Goal: Navigation & Orientation: Find specific page/section

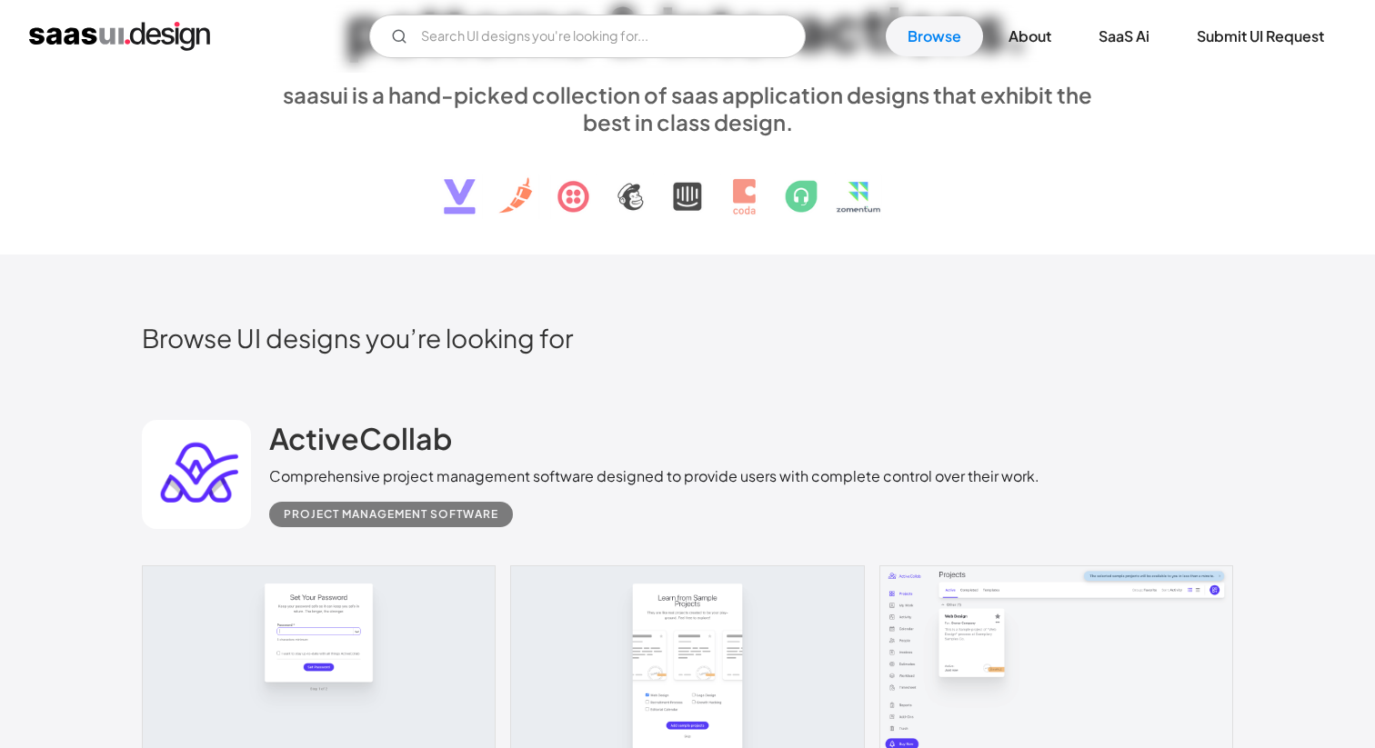
scroll to position [52, 0]
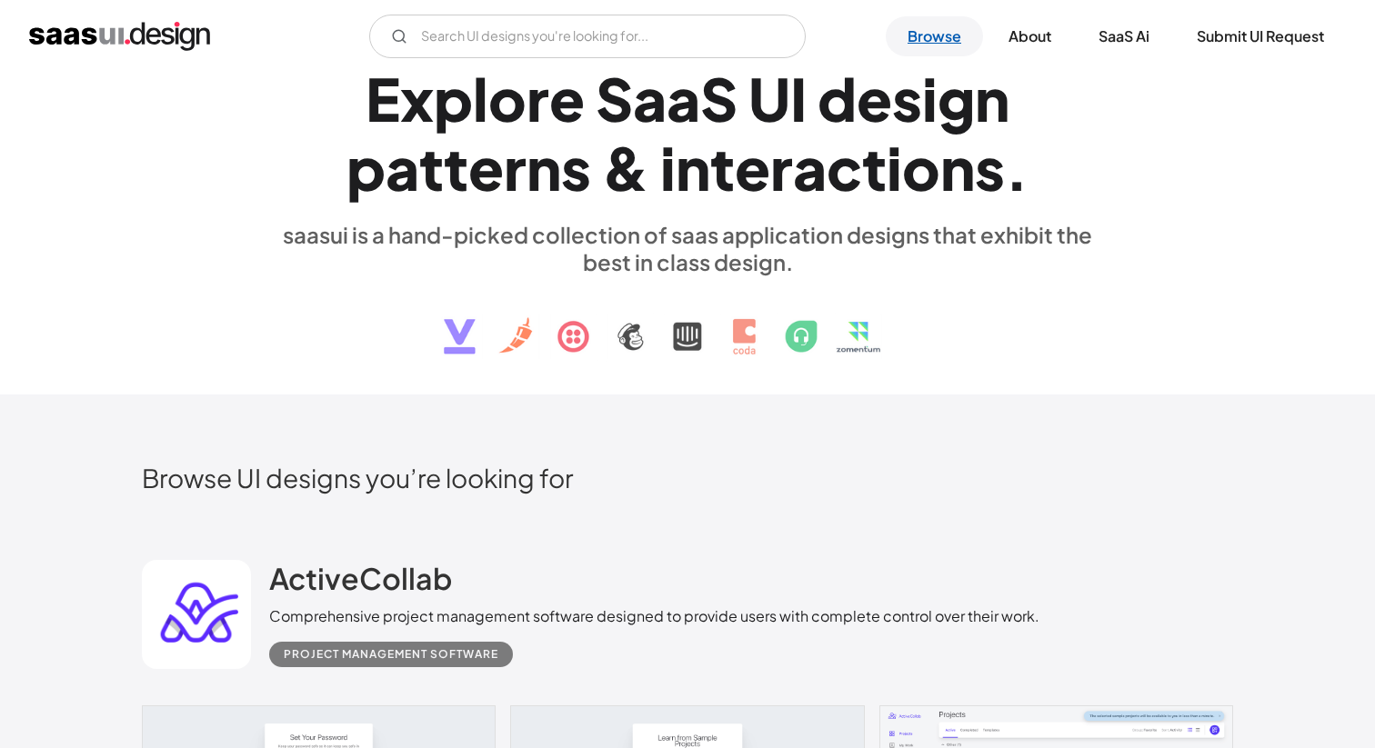
click at [924, 48] on link "Browse" at bounding box center [934, 36] width 97 height 40
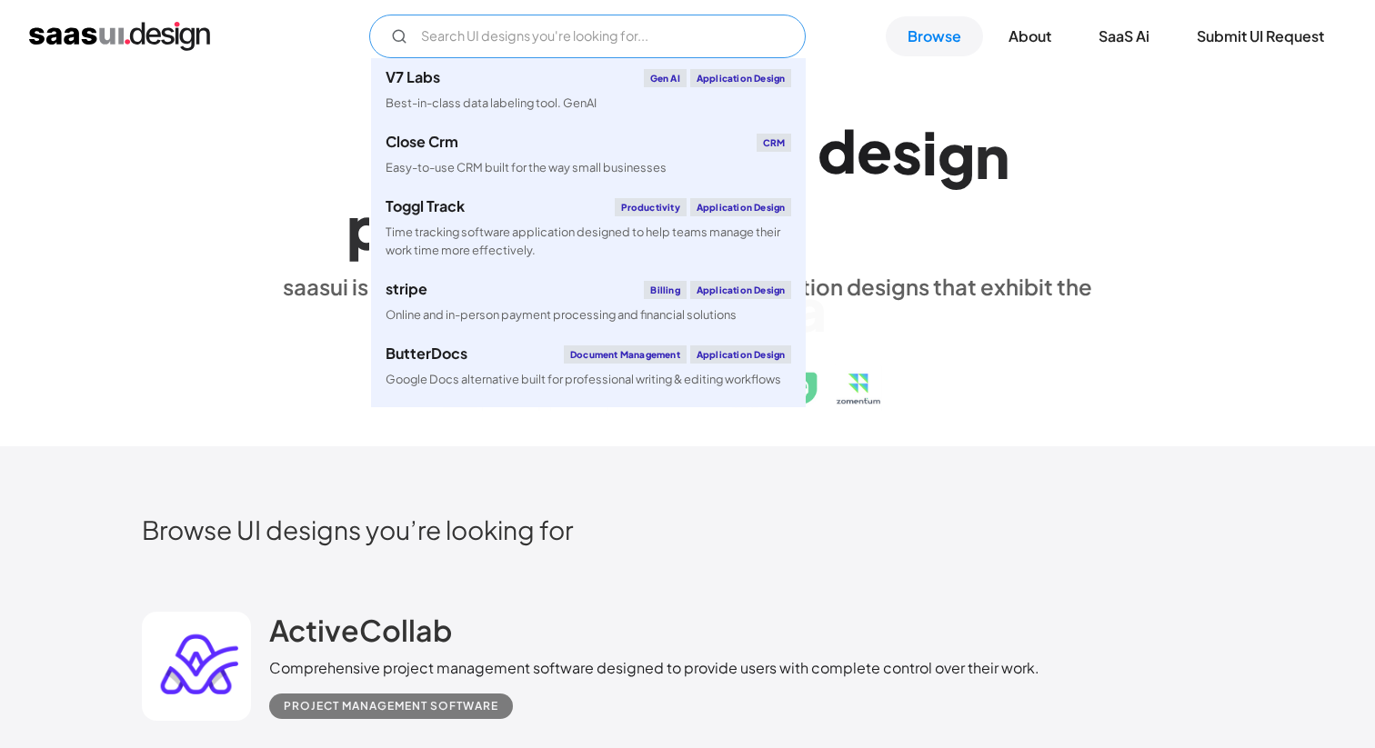
click at [647, 45] on input "Email Form" at bounding box center [587, 37] width 437 height 44
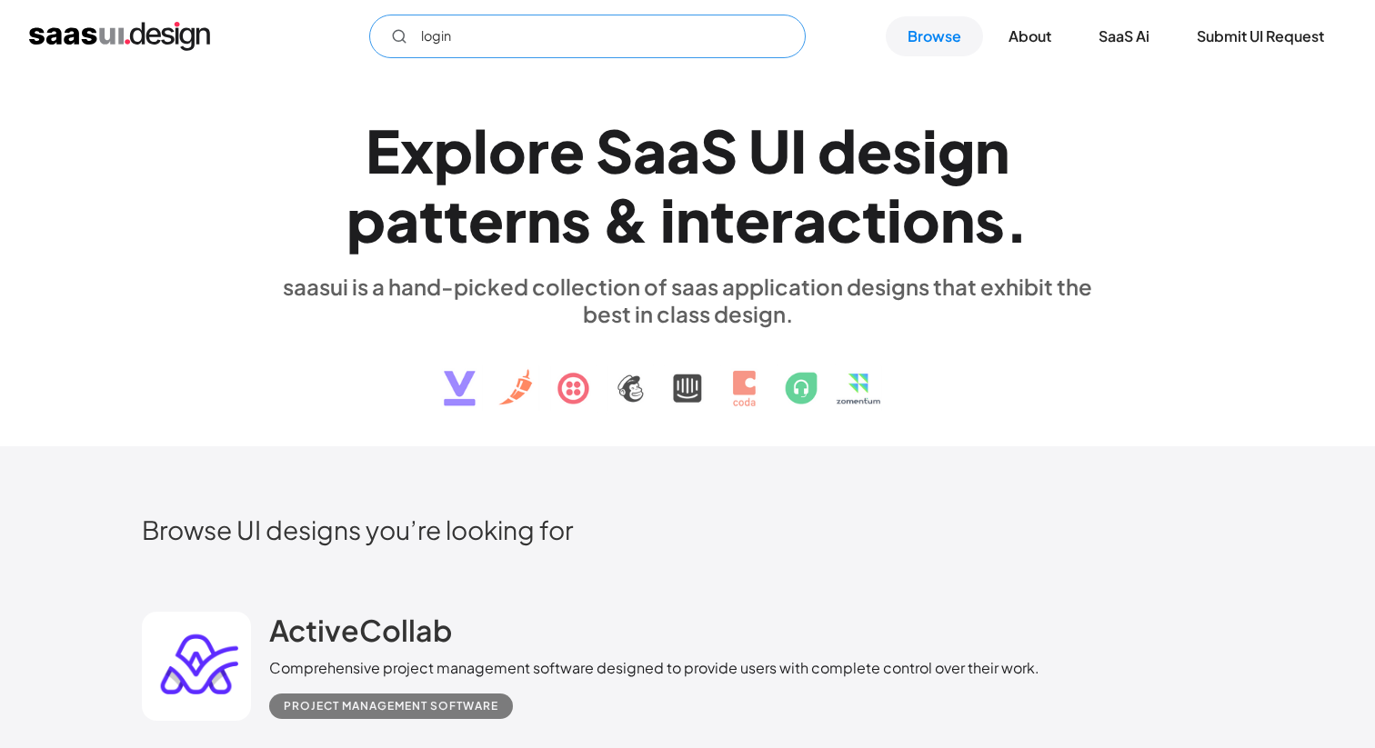
click at [583, 41] on input "login" at bounding box center [587, 37] width 437 height 44
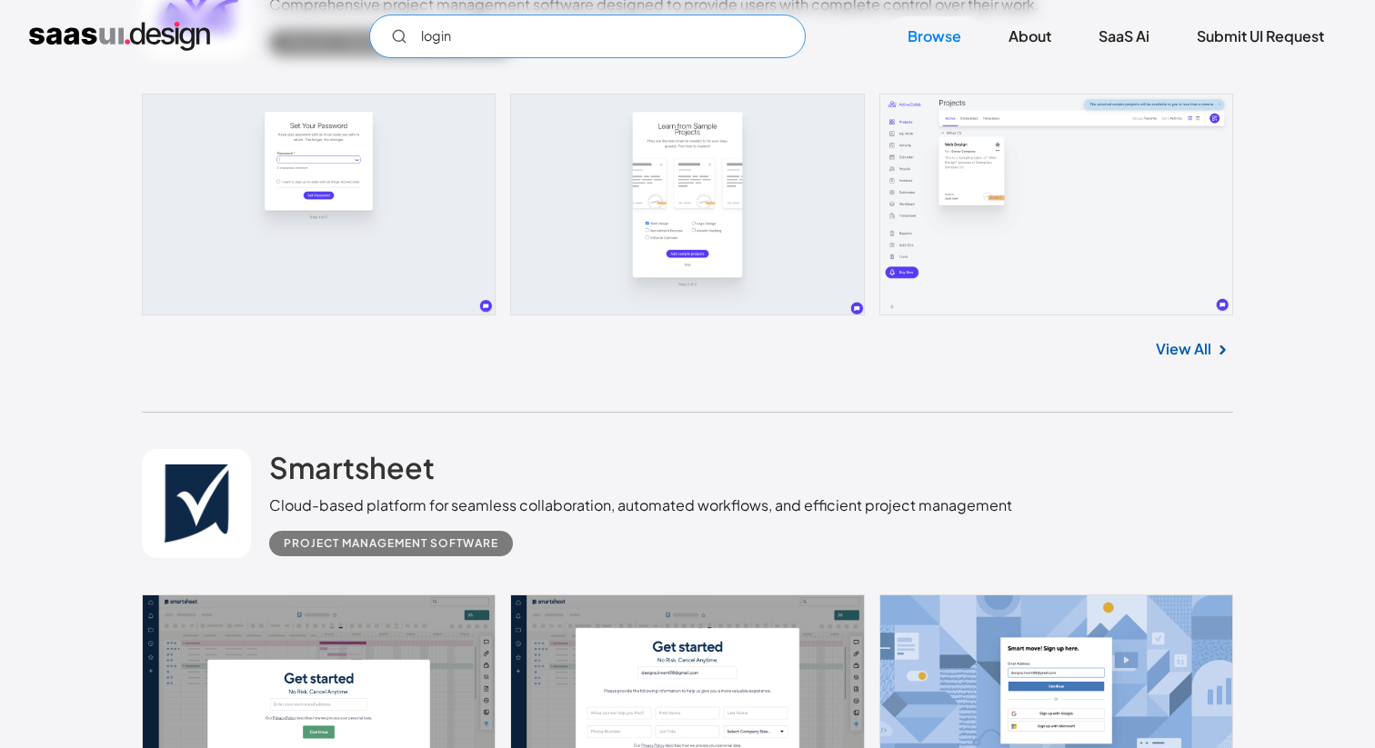
scroll to position [657, 0]
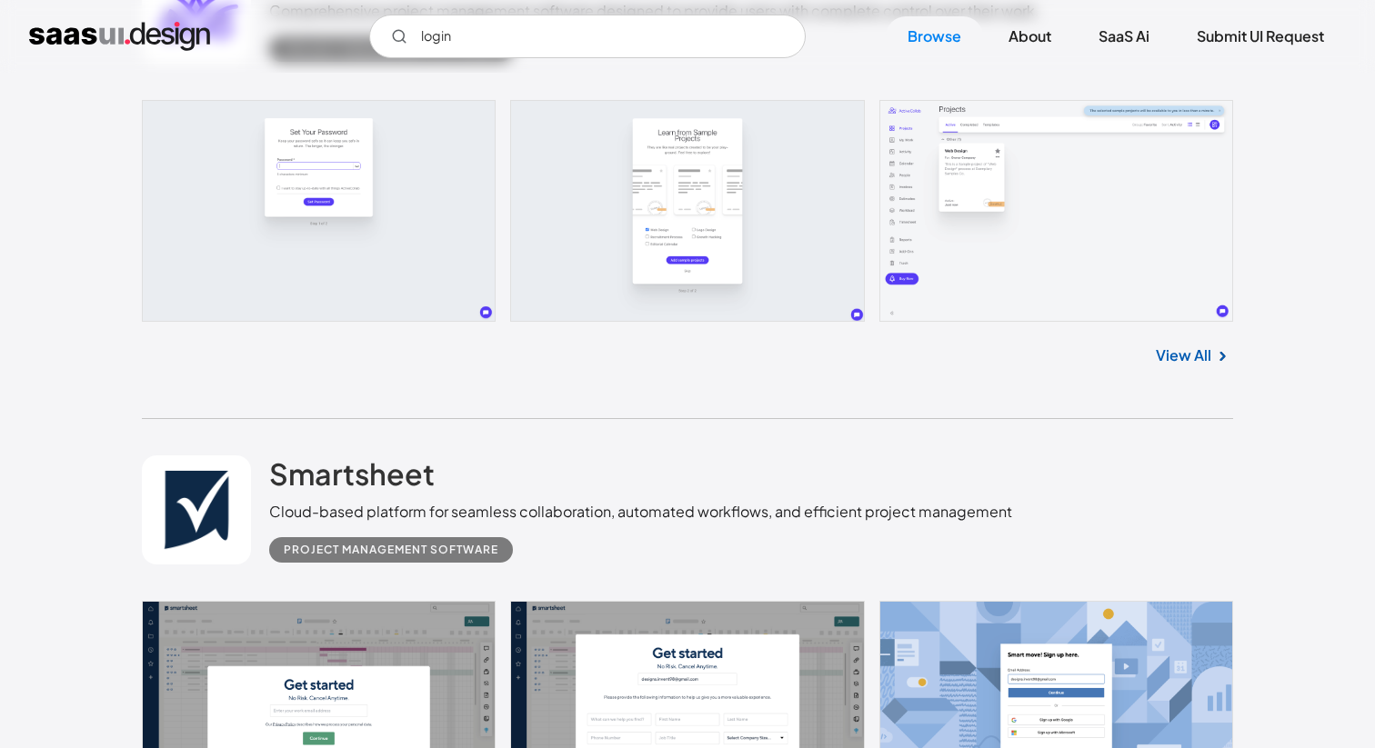
click at [447, 224] on link at bounding box center [687, 211] width 1091 height 222
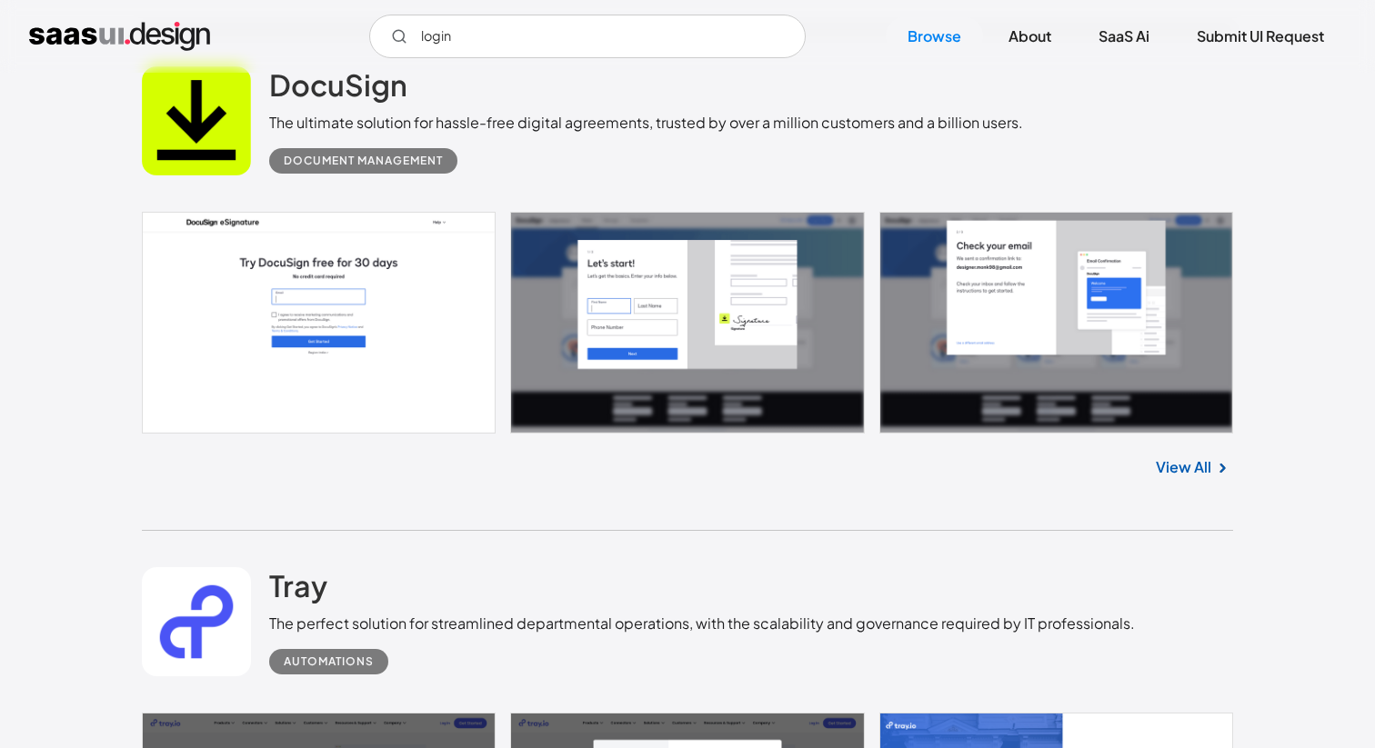
scroll to position [2469, 0]
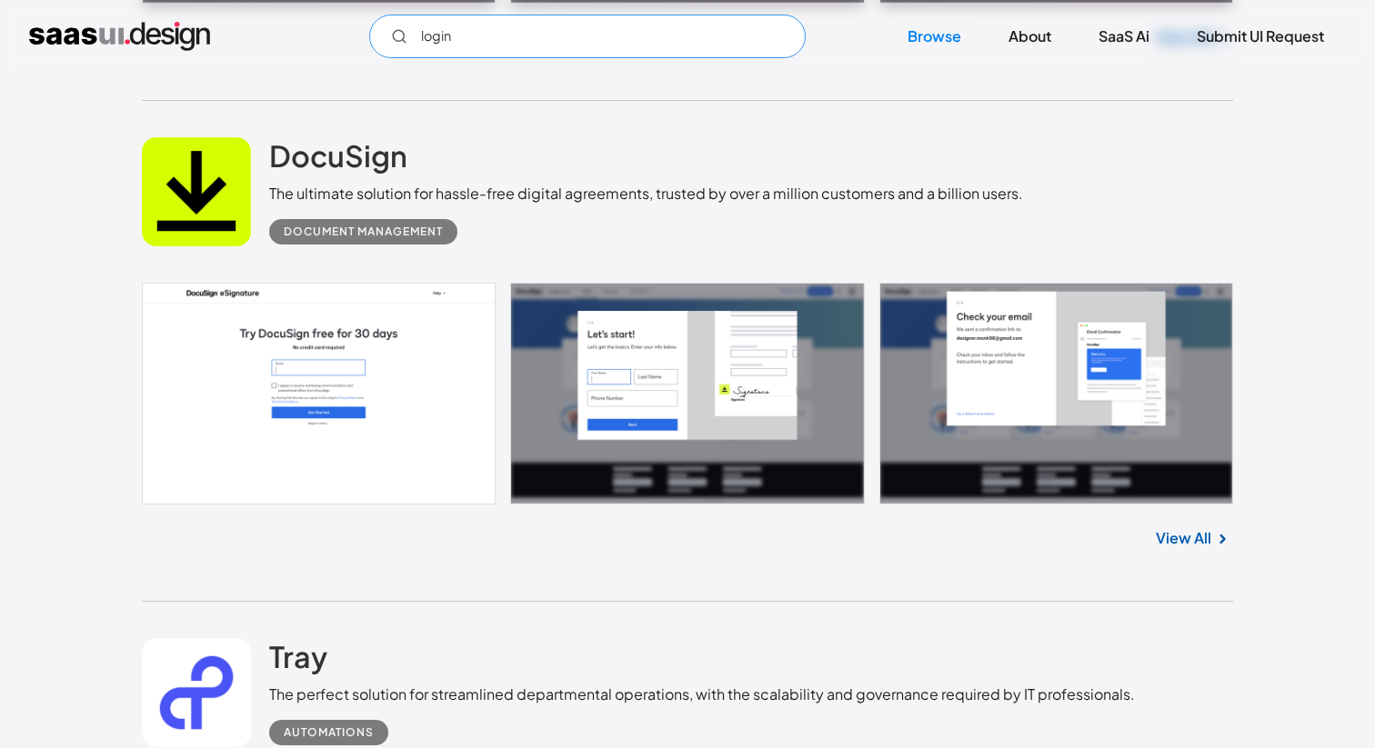
click at [476, 36] on input "login" at bounding box center [587, 37] width 437 height 44
click at [446, 35] on input "signin" at bounding box center [587, 37] width 437 height 44
type input "sign in"
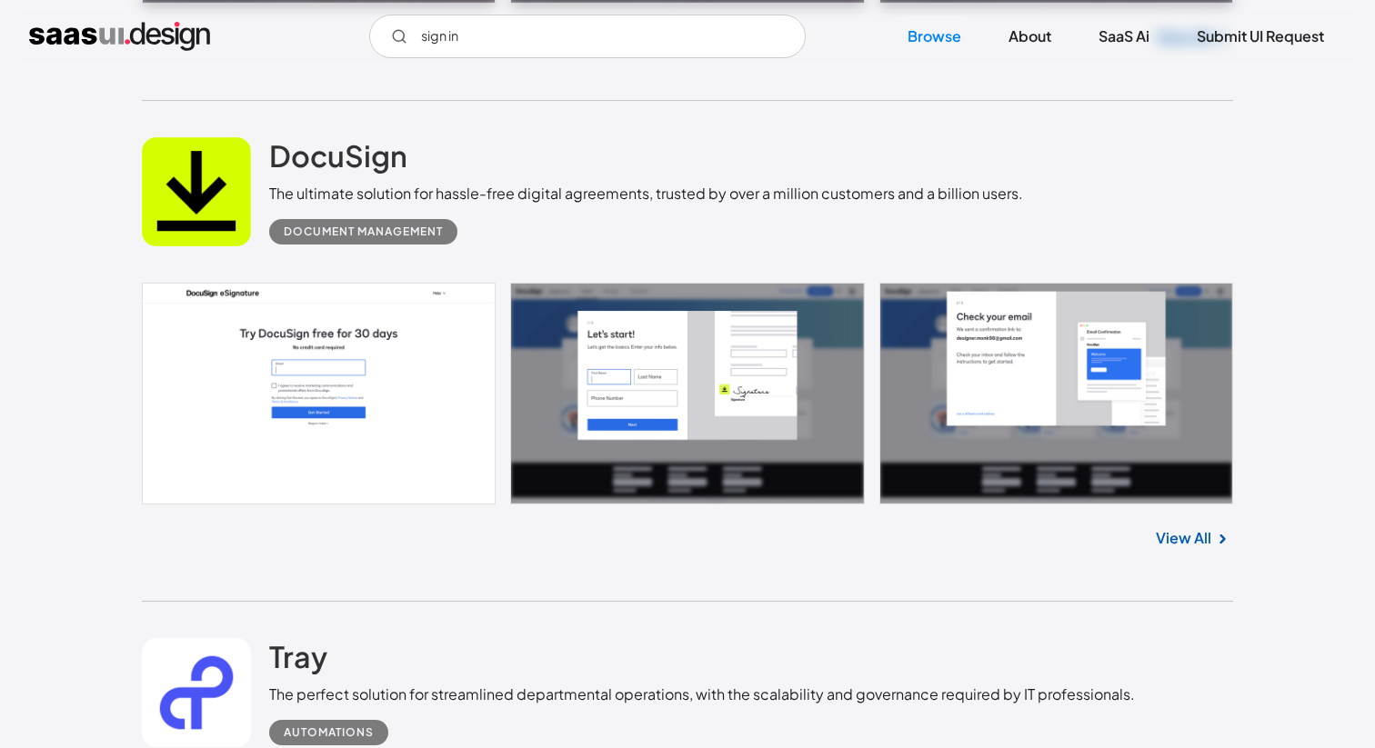
click at [599, 106] on div "DocuSign The ultimate solution for hassle-free digital agreements, trusted by o…" at bounding box center [687, 192] width 1091 height 182
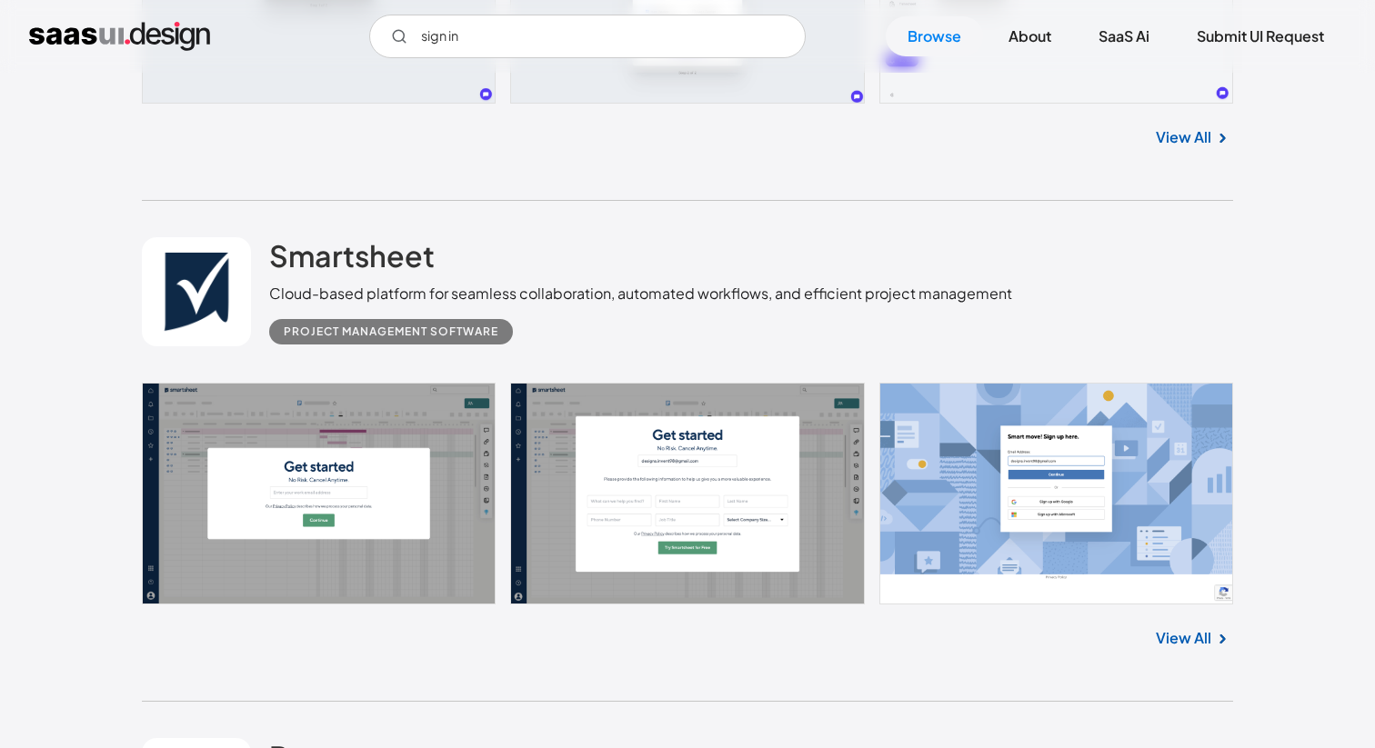
scroll to position [0, 0]
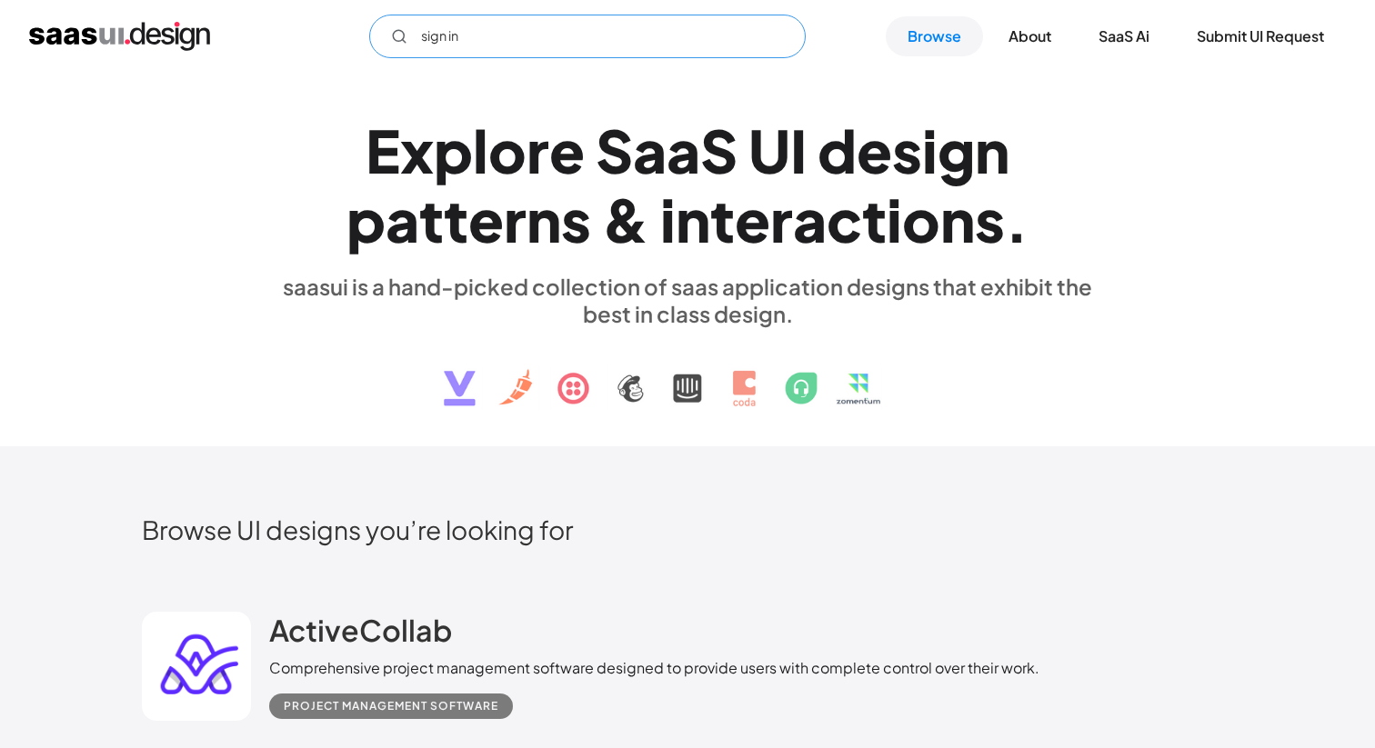
click at [593, 40] on input "sign in" at bounding box center [587, 37] width 437 height 44
click at [527, 395] on img at bounding box center [687, 374] width 551 height 95
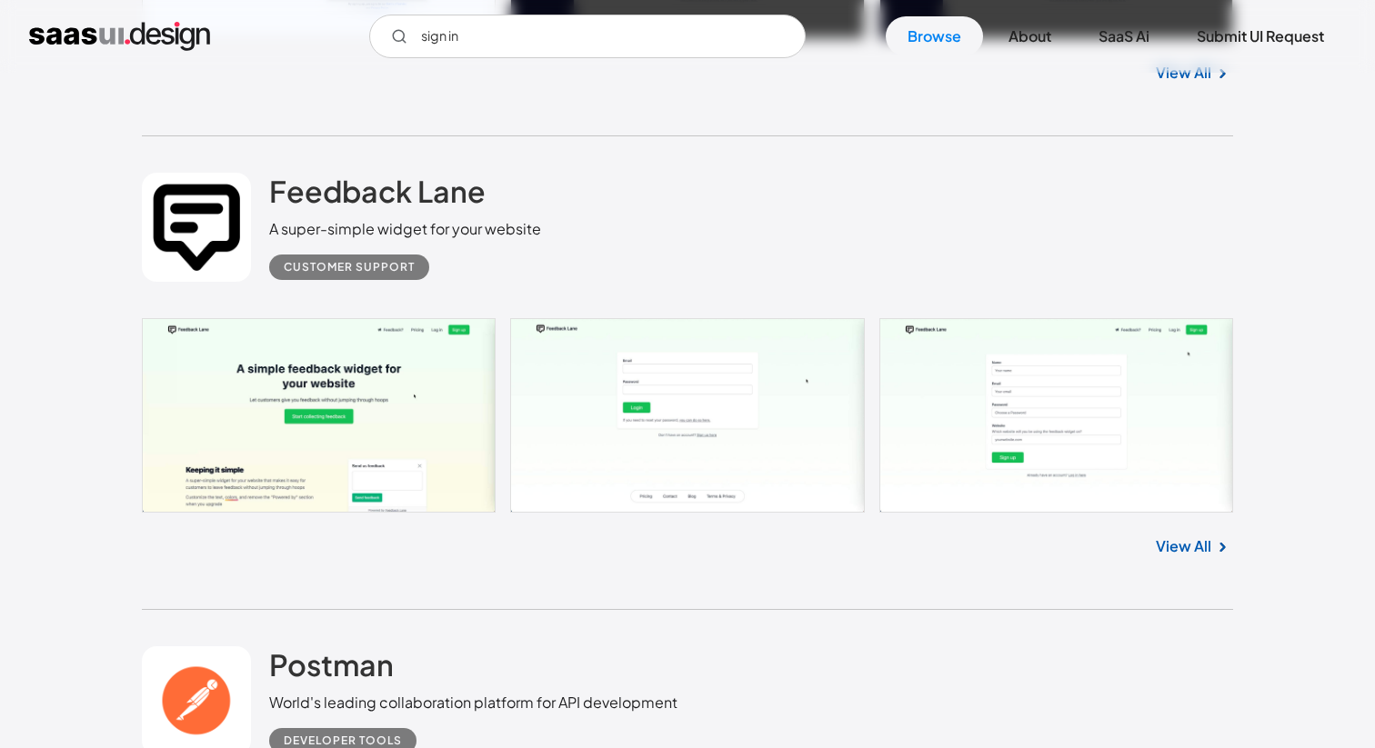
scroll to position [6375, 0]
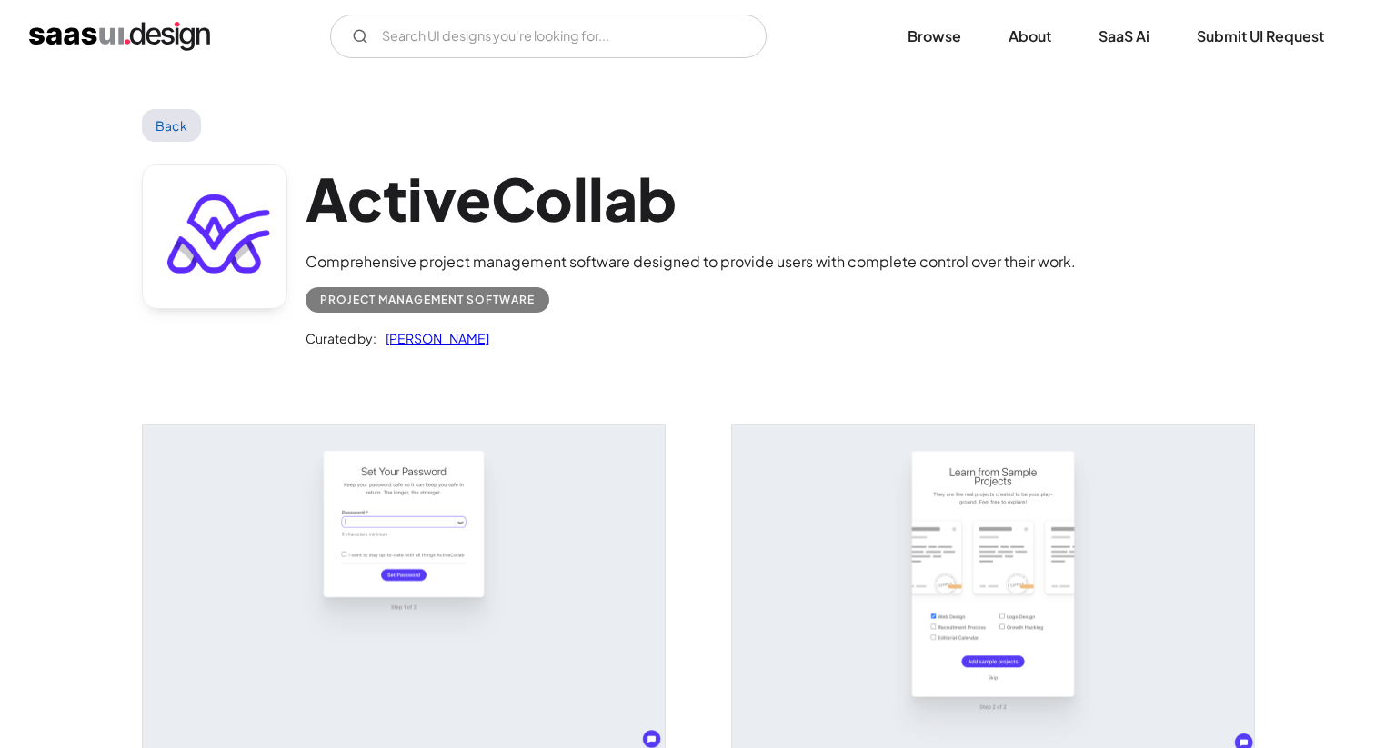
scroll to position [34, 0]
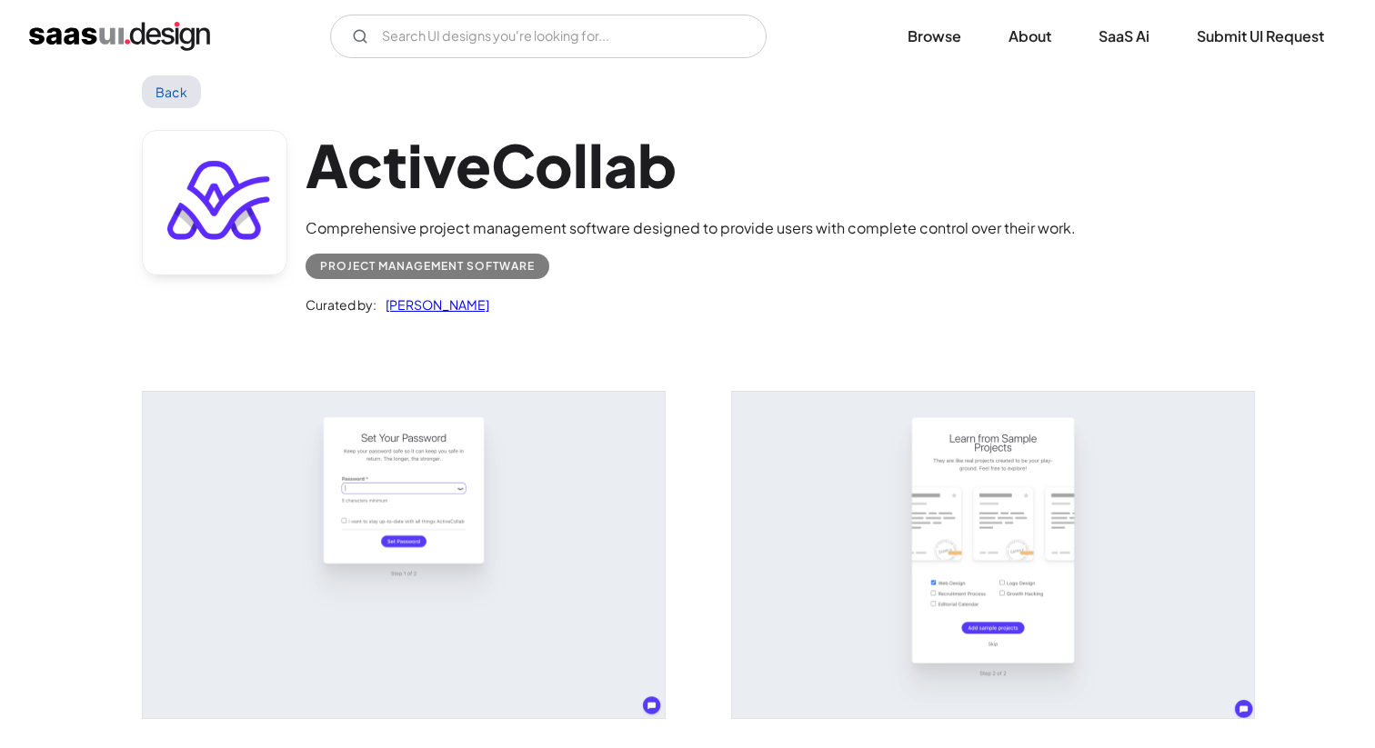
click at [407, 514] on img "open lightbox" at bounding box center [404, 555] width 522 height 326
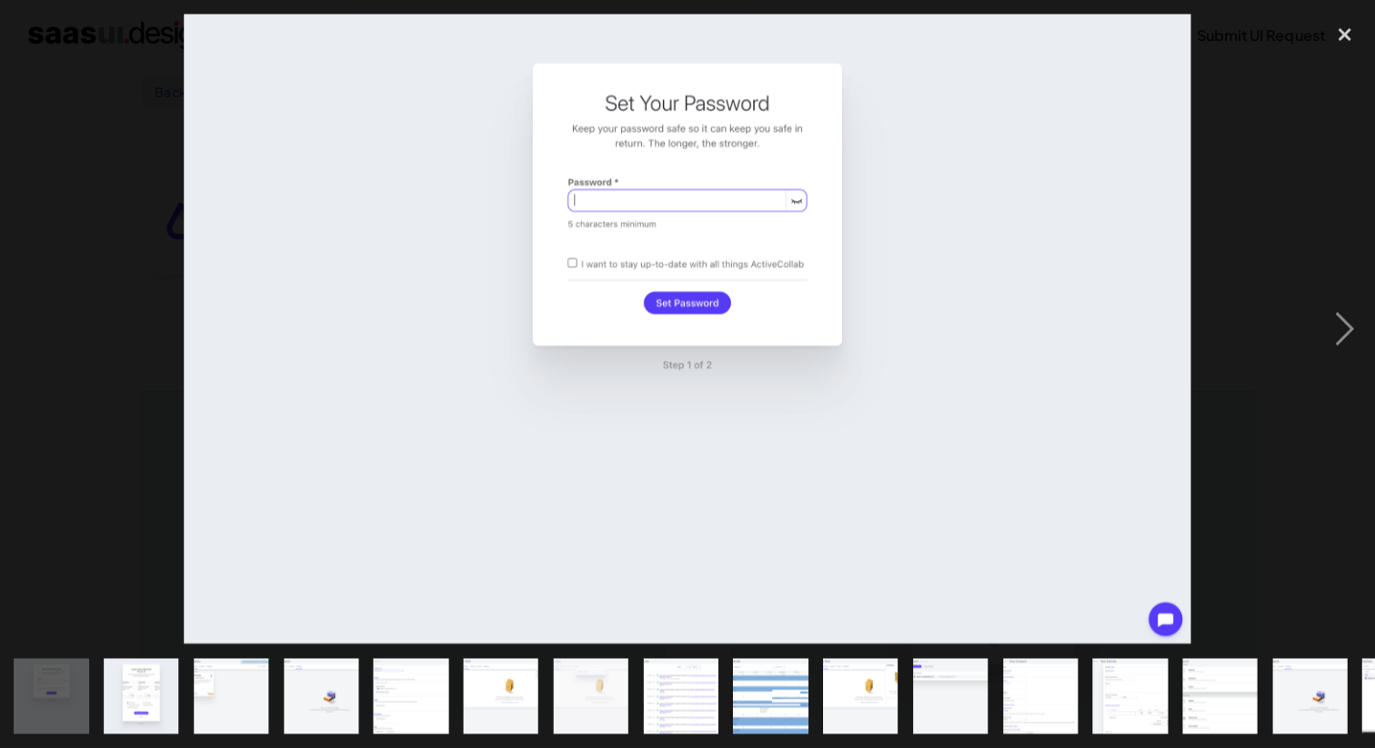
scroll to position [33, 0]
click at [1346, 45] on div "close lightbox" at bounding box center [1344, 35] width 62 height 40
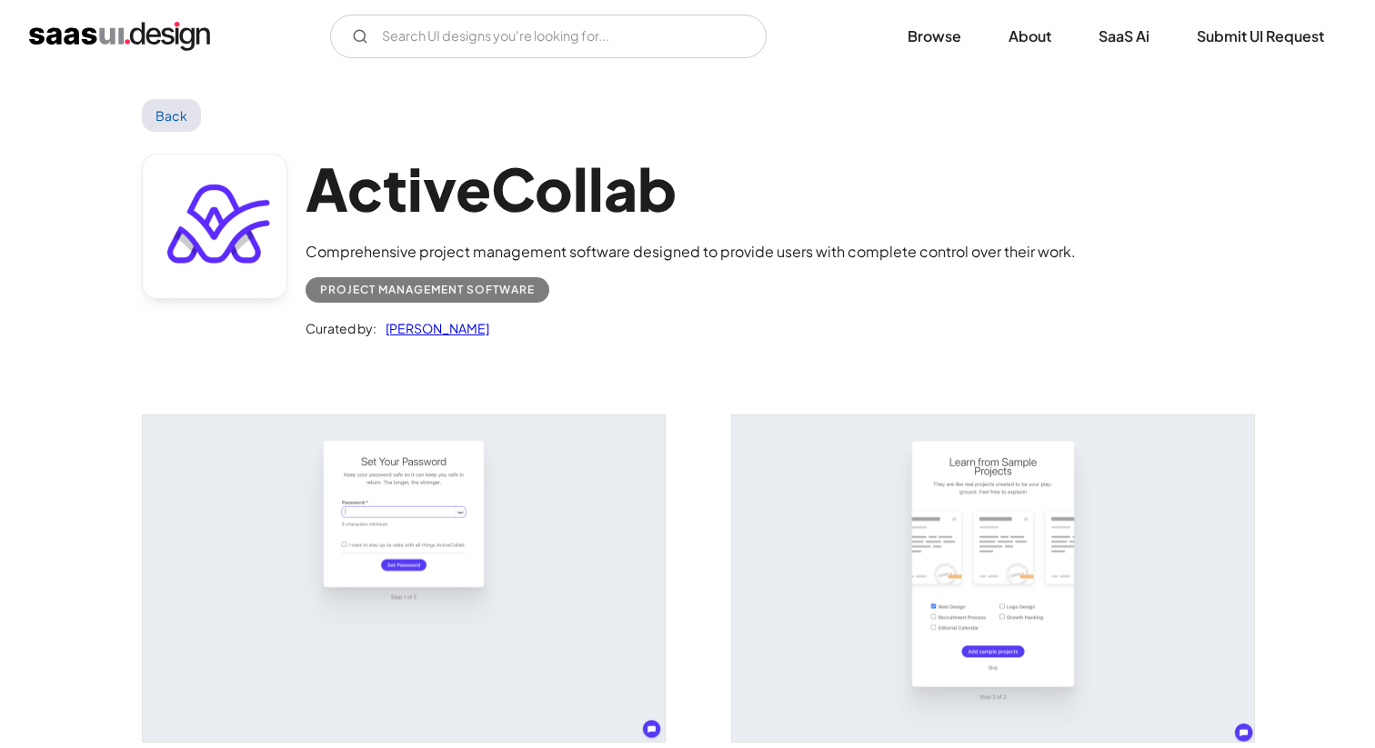
scroll to position [0, 0]
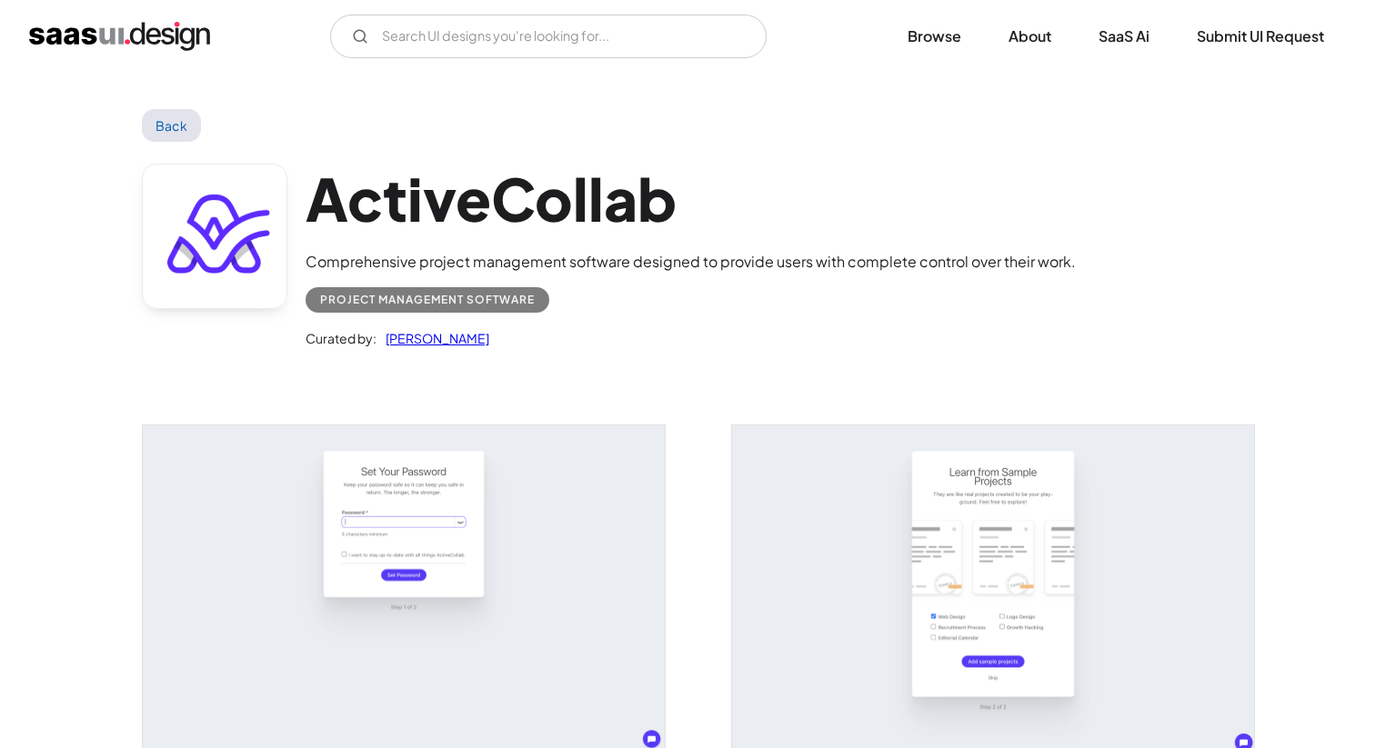
click at [482, 514] on img "open lightbox" at bounding box center [404, 589] width 522 height 326
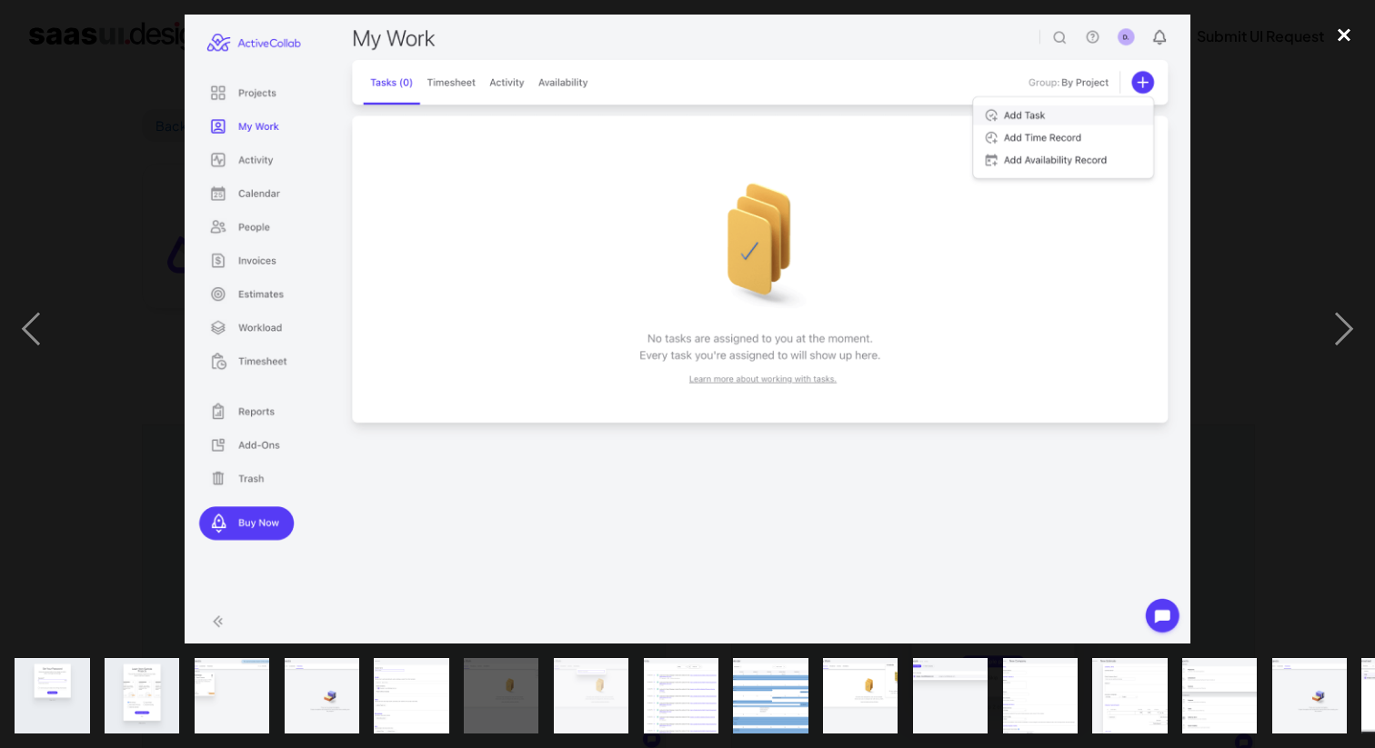
click at [1353, 23] on div "close lightbox" at bounding box center [1344, 35] width 62 height 40
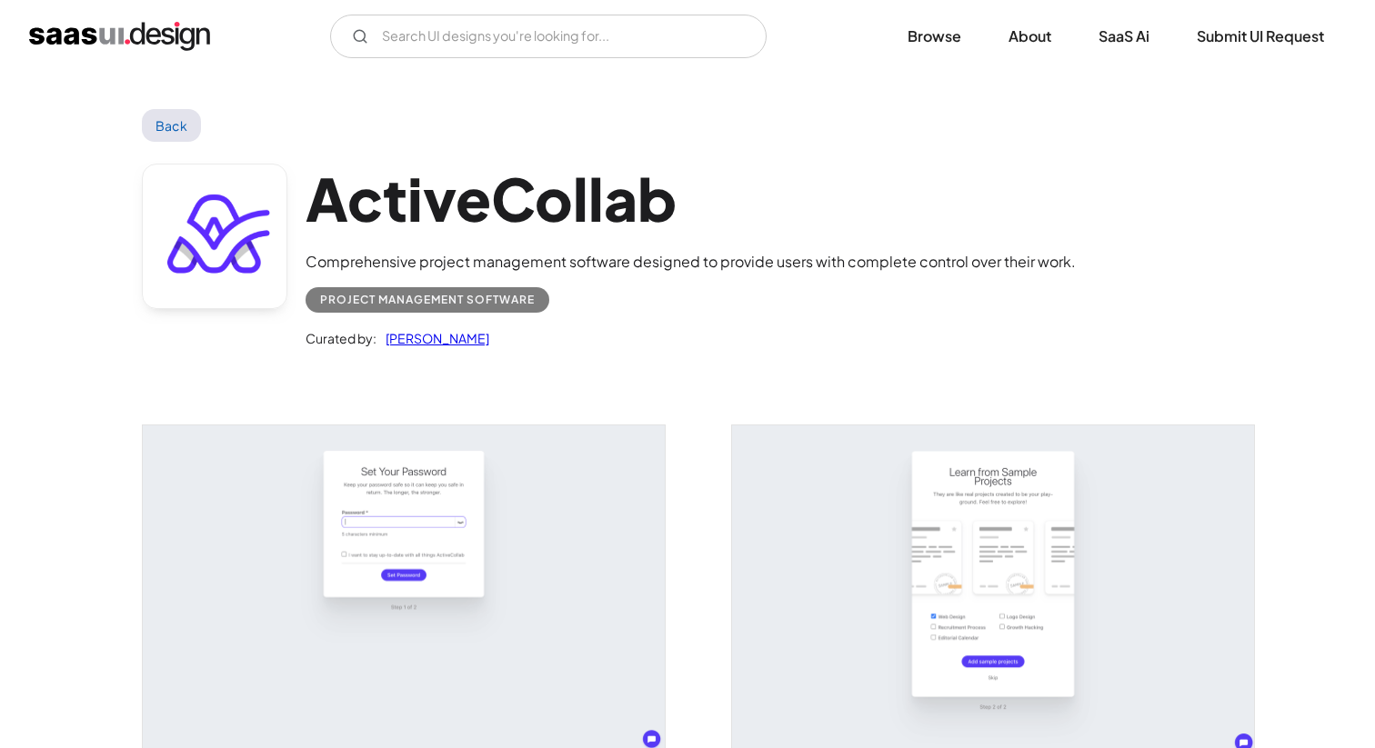
click at [186, 115] on link "Back" at bounding box center [171, 125] width 59 height 33
